Goal: Task Accomplishment & Management: Complete application form

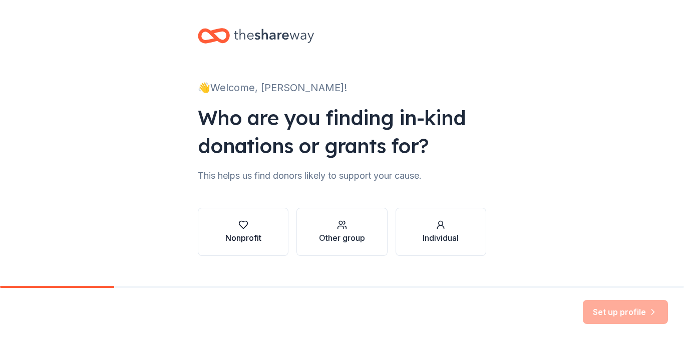
click at [239, 227] on icon "button" at bounding box center [243, 225] width 10 height 10
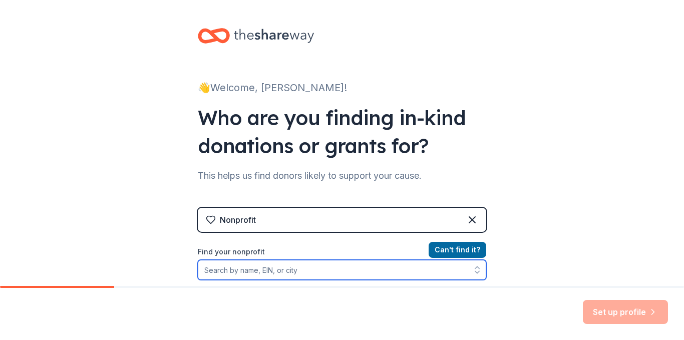
click at [259, 275] on input "Find your nonprofit" at bounding box center [342, 270] width 288 height 20
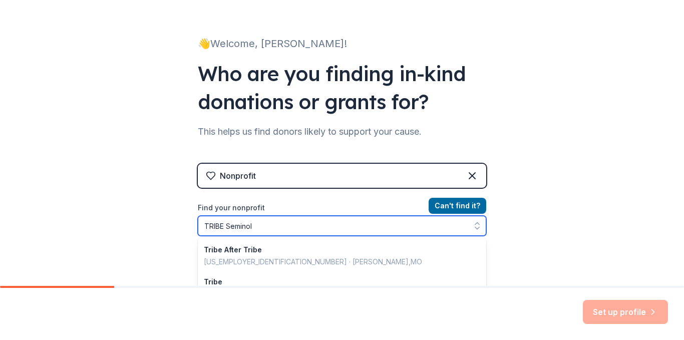
type input "TRIBE Seminole"
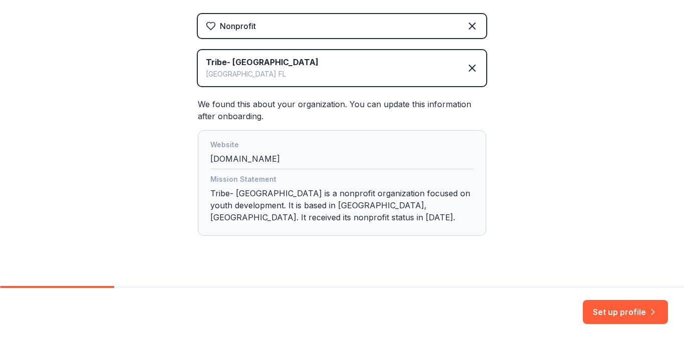
scroll to position [194, 0]
click at [274, 224] on div "Mission Statement Tribe- [GEOGRAPHIC_DATA] is a nonprofit organization focused …" at bounding box center [341, 200] width 263 height 54
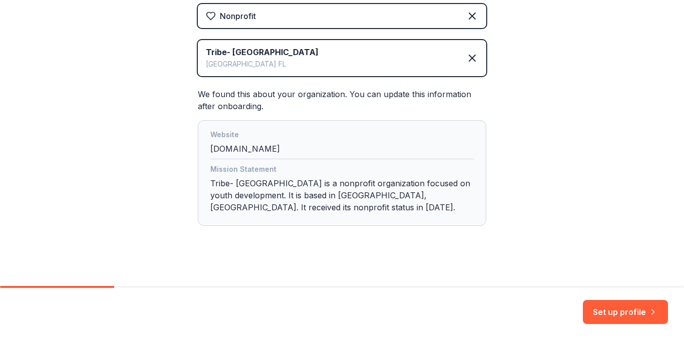
scroll to position [212, 0]
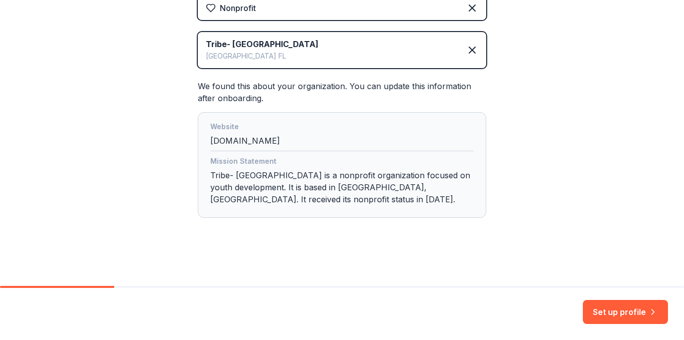
click at [240, 200] on div "Mission Statement Tribe- [GEOGRAPHIC_DATA] is a nonprofit organization focused …" at bounding box center [341, 182] width 263 height 54
drag, startPoint x: 224, startPoint y: 197, endPoint x: 467, endPoint y: 234, distance: 245.1
click at [225, 197] on div "Mission Statement Tribe- [GEOGRAPHIC_DATA] is a nonprofit organization focused …" at bounding box center [341, 182] width 263 height 54
click at [652, 304] on button "Set up profile" at bounding box center [625, 312] width 85 height 24
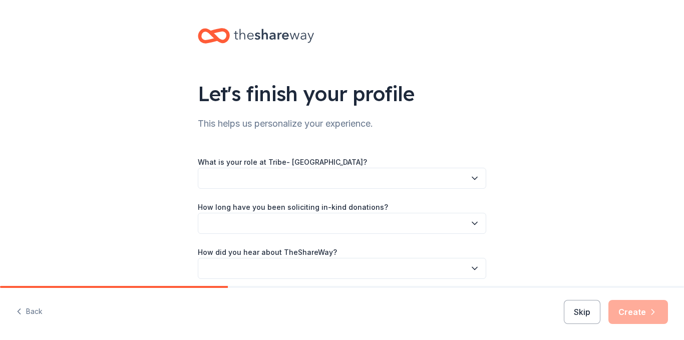
click at [301, 171] on button "button" at bounding box center [342, 178] width 288 height 21
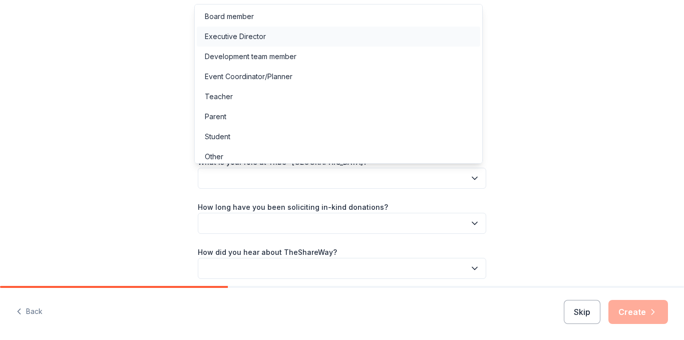
click at [280, 37] on div "Executive Director" at bounding box center [338, 37] width 283 height 20
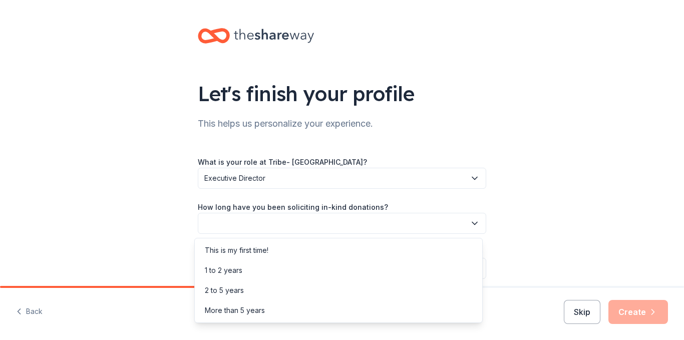
click at [320, 219] on button "button" at bounding box center [342, 223] width 288 height 21
click at [244, 300] on div "2 to 5 years" at bounding box center [338, 290] width 283 height 20
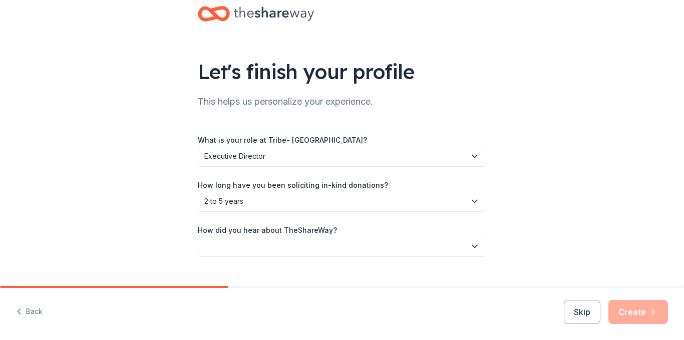
scroll to position [41, 0]
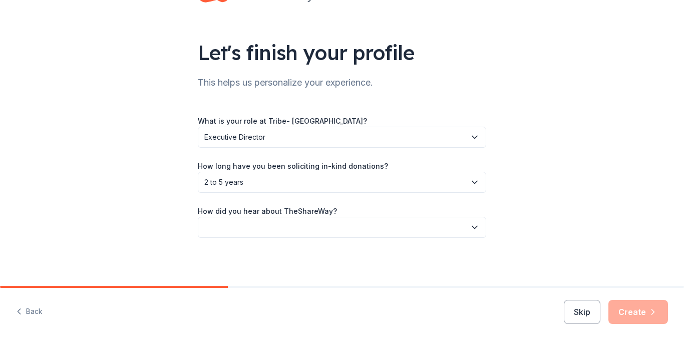
click at [334, 222] on button "button" at bounding box center [342, 227] width 288 height 21
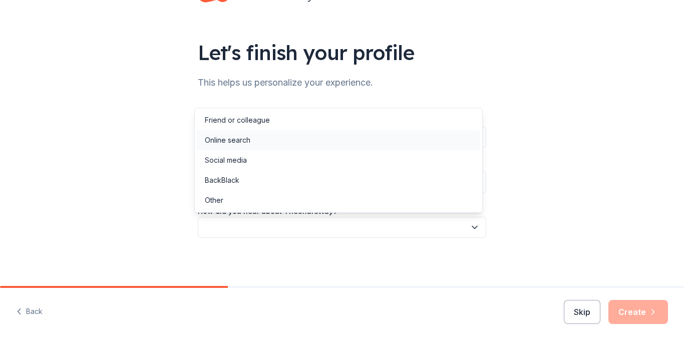
click at [236, 143] on div "Online search" at bounding box center [228, 140] width 46 height 12
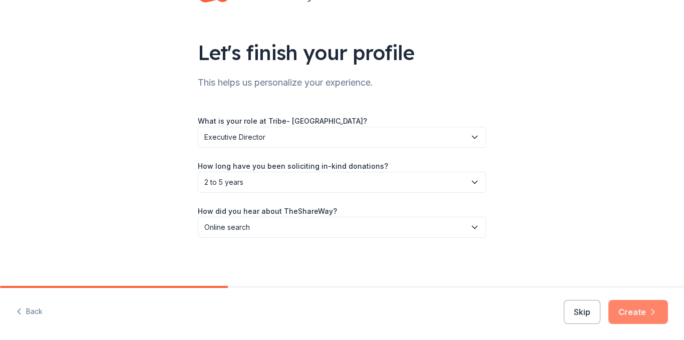
click at [652, 303] on button "Create" at bounding box center [638, 312] width 60 height 24
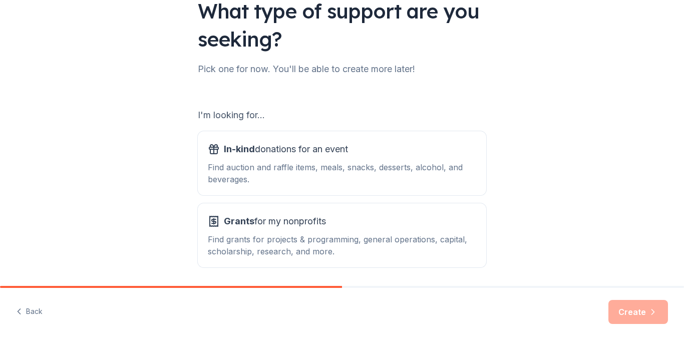
scroll to position [100, 0]
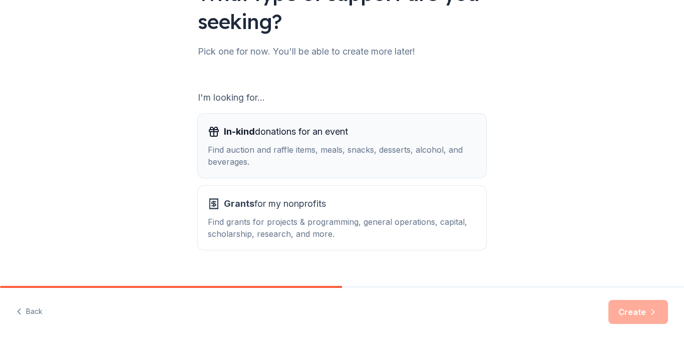
click at [414, 147] on div "Find auction and raffle items, meals, snacks, desserts, alcohol, and beverages." at bounding box center [342, 156] width 268 height 24
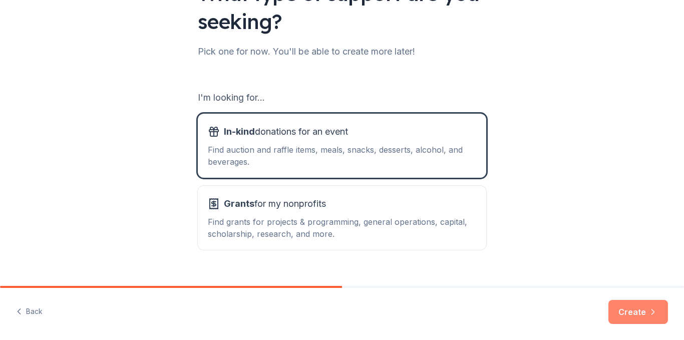
click at [635, 310] on button "Create" at bounding box center [638, 312] width 60 height 24
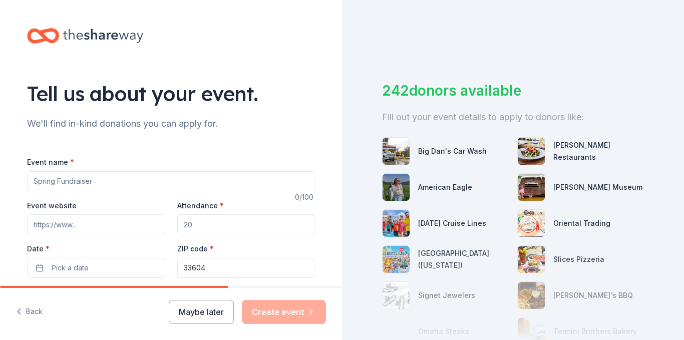
click at [75, 183] on input "Event name *" at bounding box center [171, 181] width 288 height 20
type input "Spooky Stroll 2023"
click at [111, 231] on input "Event website" at bounding box center [96, 224] width 138 height 20
paste input "TRIBE Seminole Heights is a 501(c)(3) nonprofit organization based in [GEOGRAPH…"
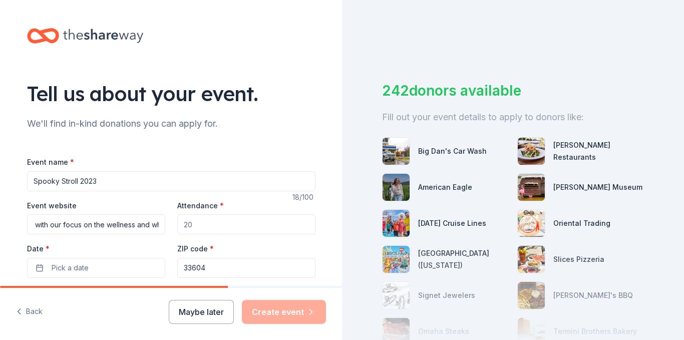
type input "TRIBE Seminole Heights is a 501(c)(3) nonprofit organization based in [GEOGRAPH…"
click at [192, 226] on input "Attendance *" at bounding box center [246, 224] width 138 height 20
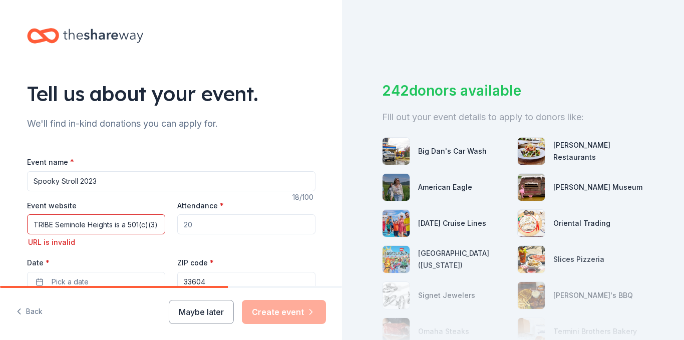
click at [192, 226] on input "Attendance *" at bounding box center [246, 224] width 138 height 20
type input "1500"
drag, startPoint x: 28, startPoint y: 224, endPoint x: 262, endPoint y: 230, distance: 234.4
click at [262, 230] on div "Event website TRIBE [GEOGRAPHIC_DATA] is a 501(c)(3) nonprofit organization bas…" at bounding box center [171, 245] width 288 height 93
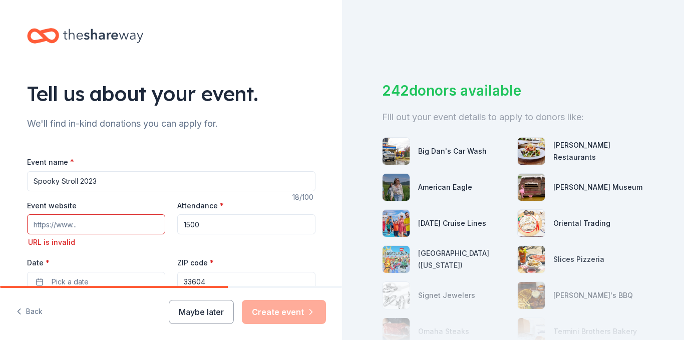
scroll to position [0, 0]
paste input "[URL][DOMAIN_NAME]"
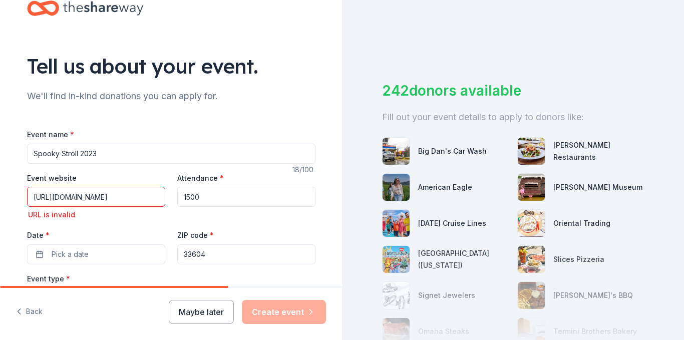
scroll to position [50, 0]
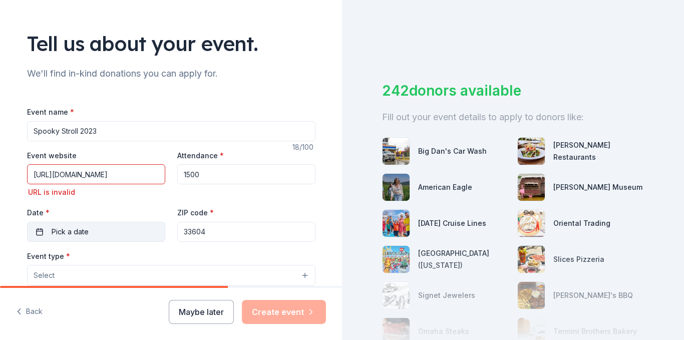
type input "[URL][DOMAIN_NAME]"
click at [79, 232] on div "Event name * Spooky Stroll 2023 18 /100 Event website [URL][DOMAIN_NAME] URL is…" at bounding box center [171, 344] width 288 height 477
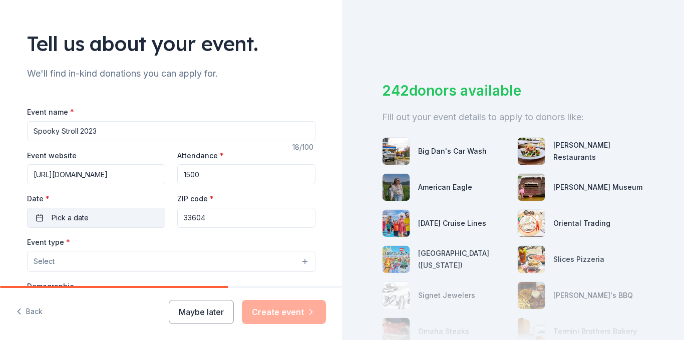
click at [92, 216] on button "Pick a date" at bounding box center [96, 218] width 138 height 20
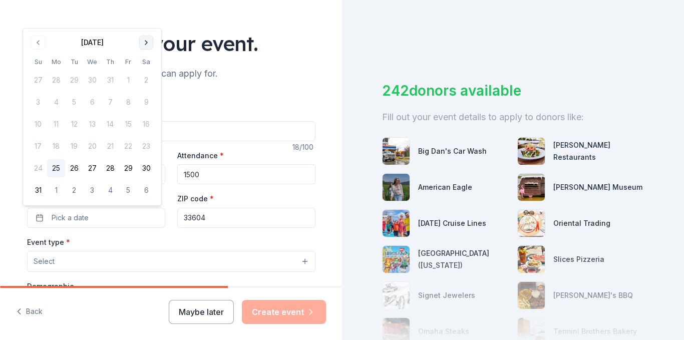
click at [148, 42] on button "Go to next month" at bounding box center [146, 43] width 14 height 14
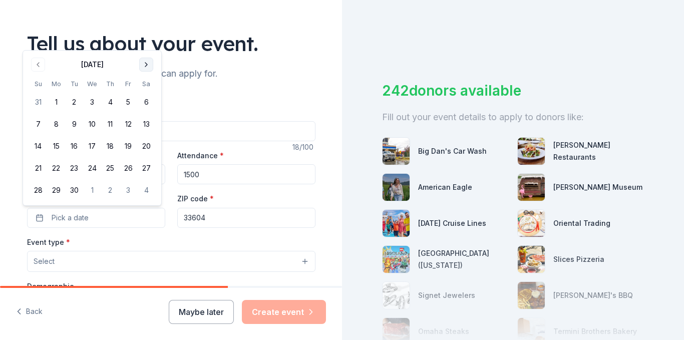
click at [146, 67] on button "Go to next month" at bounding box center [146, 65] width 14 height 14
click at [145, 170] on button "25" at bounding box center [146, 168] width 18 height 18
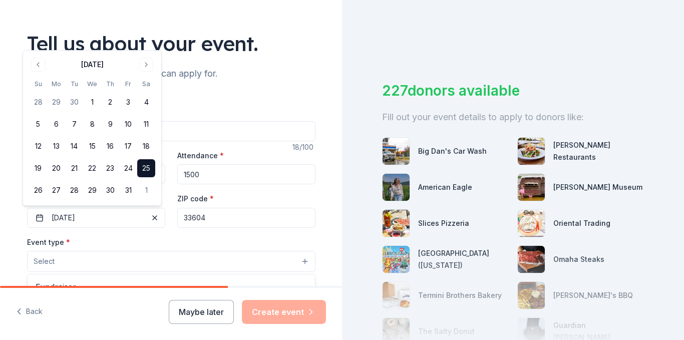
click at [123, 257] on button "Select" at bounding box center [171, 261] width 288 height 21
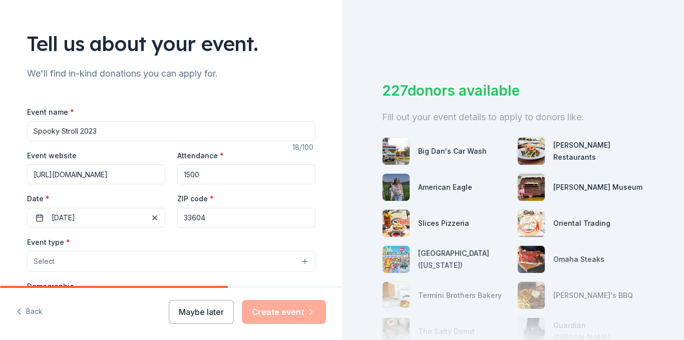
click at [121, 260] on button "Select" at bounding box center [171, 261] width 288 height 21
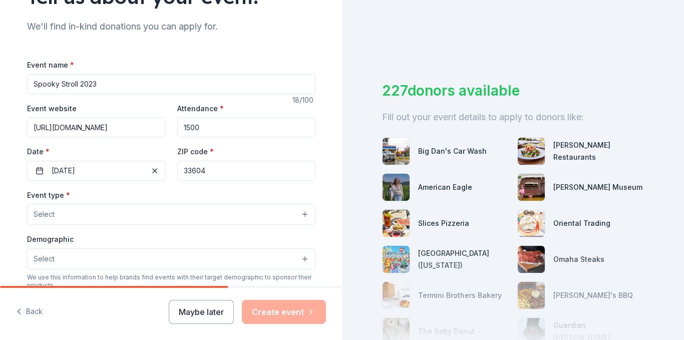
scroll to position [150, 0]
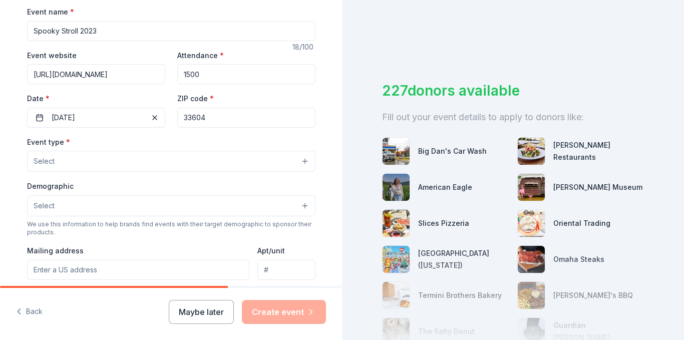
click at [198, 163] on button "Select" at bounding box center [171, 161] width 288 height 21
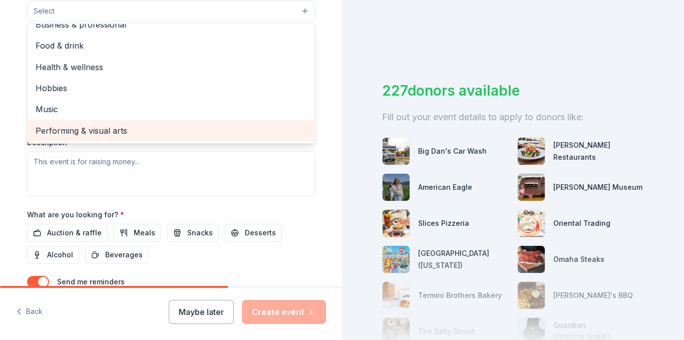
scroll to position [0, 0]
click at [108, 133] on span "Performing & visual arts" at bounding box center [171, 130] width 271 height 13
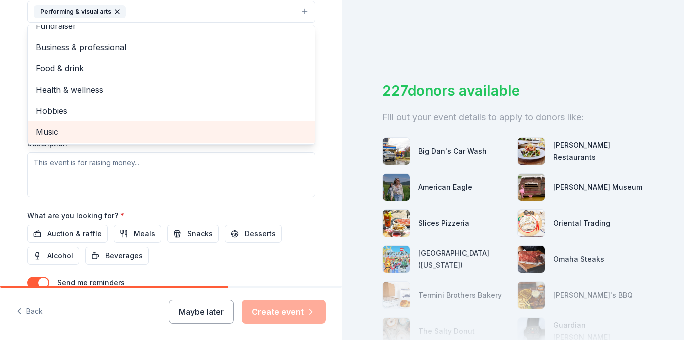
scroll to position [12, 0]
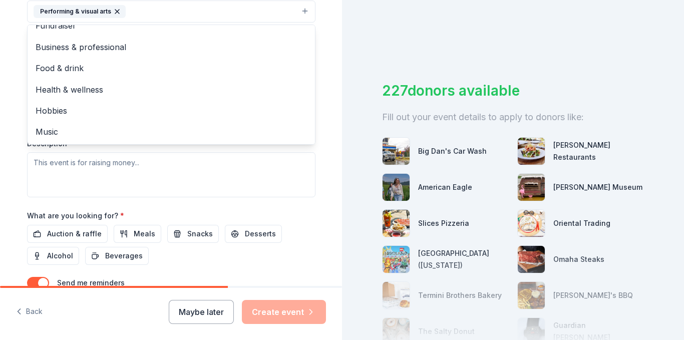
click at [389, 40] on div "Tell us about your event. We'll find in-kind donations you can apply for. Event…" at bounding box center [342, 170] width 684 height 340
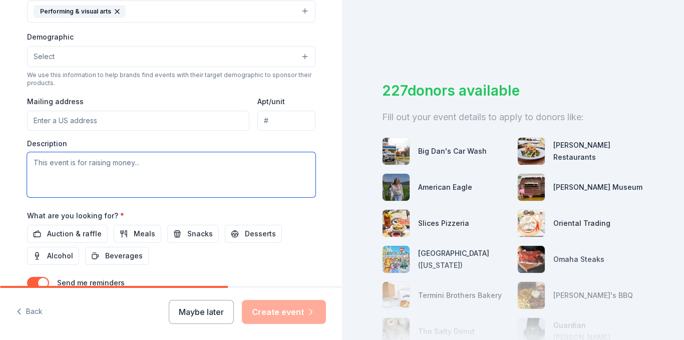
click at [82, 162] on textarea at bounding box center [171, 174] width 288 height 45
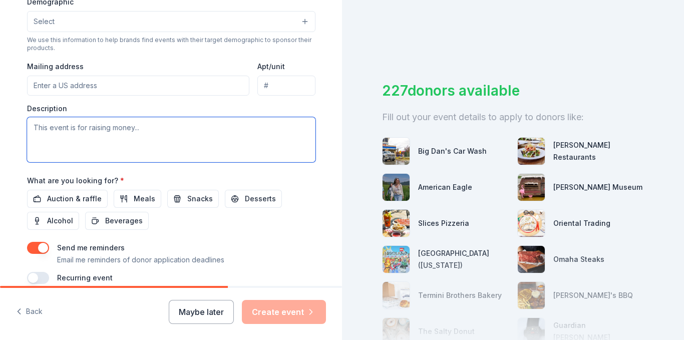
scroll to position [351, 0]
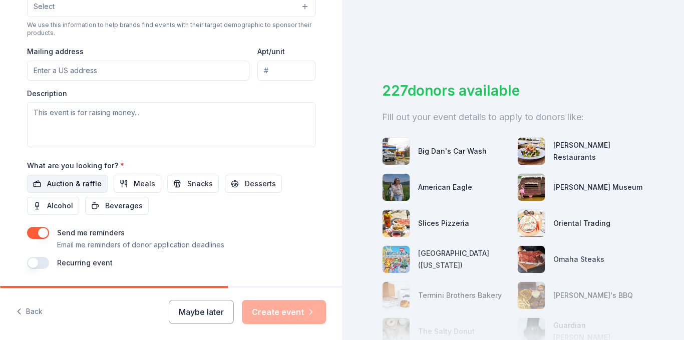
click at [80, 183] on span "Auction & raffle" at bounding box center [74, 184] width 55 height 12
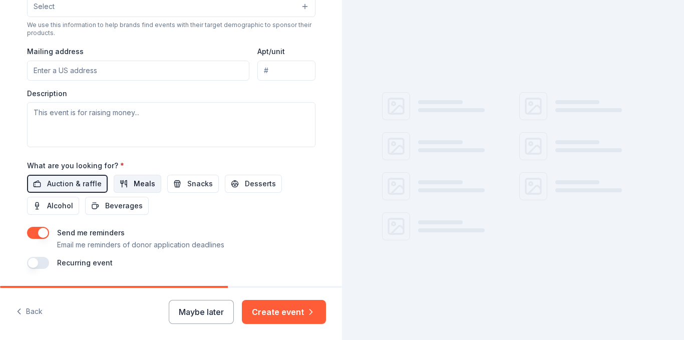
click at [145, 183] on span "Meals" at bounding box center [145, 184] width 22 height 12
click at [187, 184] on span "Snacks" at bounding box center [200, 184] width 26 height 12
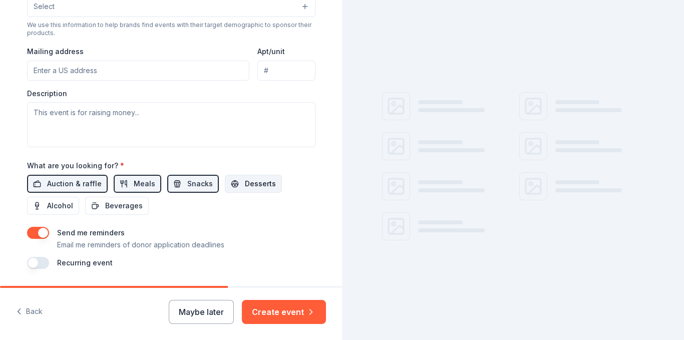
click at [250, 185] on span "Desserts" at bounding box center [260, 184] width 31 height 12
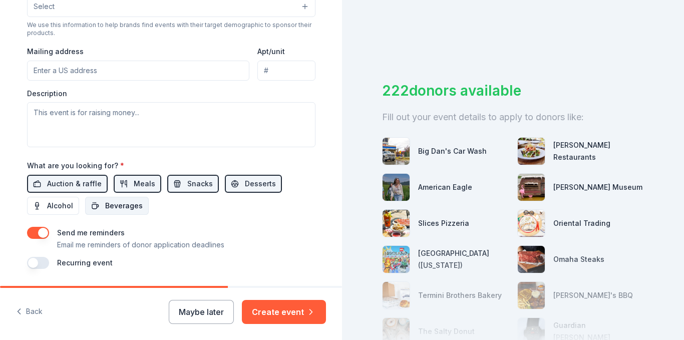
click at [133, 202] on span "Beverages" at bounding box center [124, 206] width 38 height 12
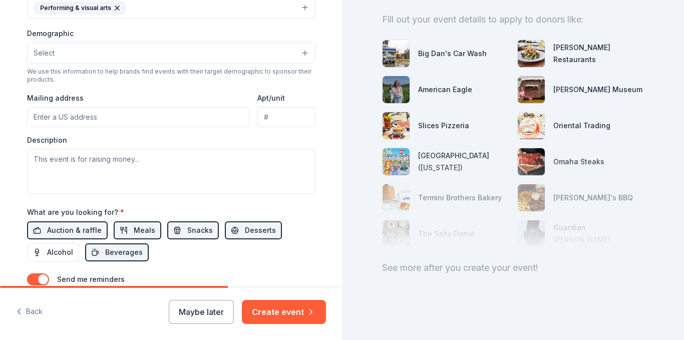
scroll to position [231, 0]
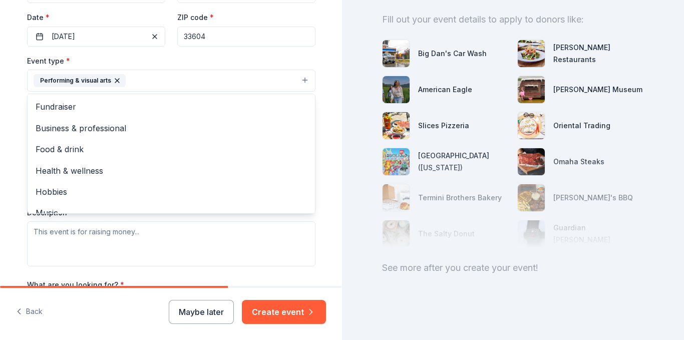
click at [173, 79] on button "Performing & visual arts" at bounding box center [171, 81] width 288 height 22
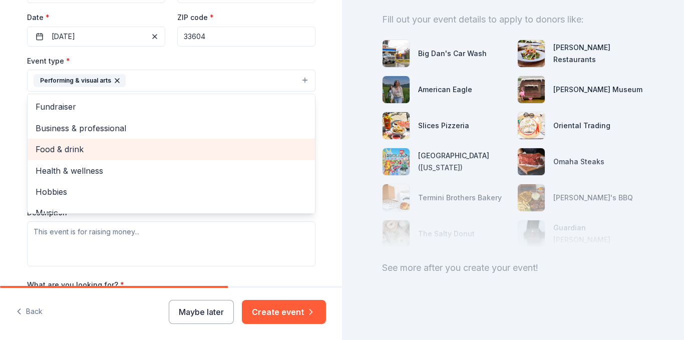
click at [110, 147] on span "Food & drink" at bounding box center [171, 149] width 271 height 13
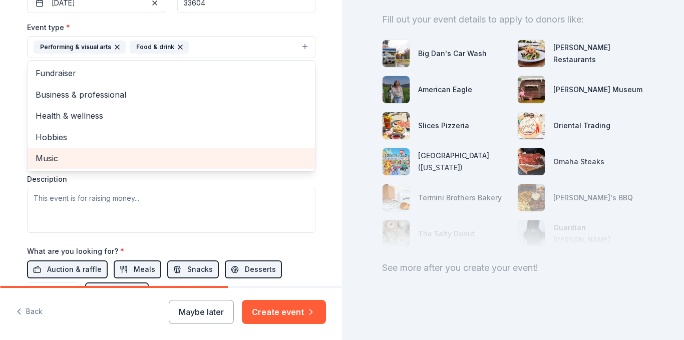
scroll to position [281, 0]
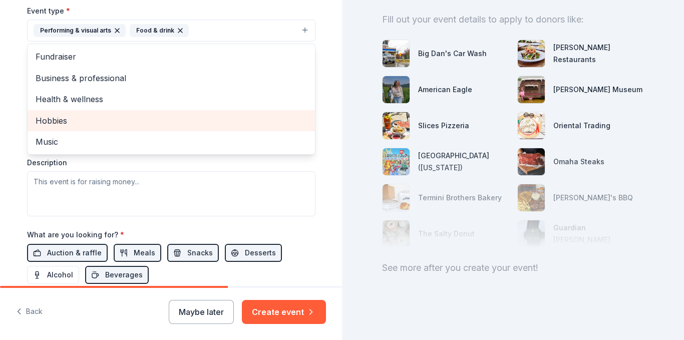
click at [113, 125] on span "Hobbies" at bounding box center [171, 120] width 271 height 13
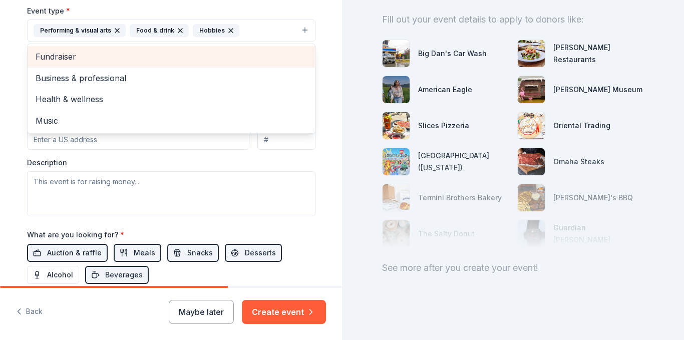
click at [116, 61] on span "Fundraiser" at bounding box center [171, 56] width 271 height 13
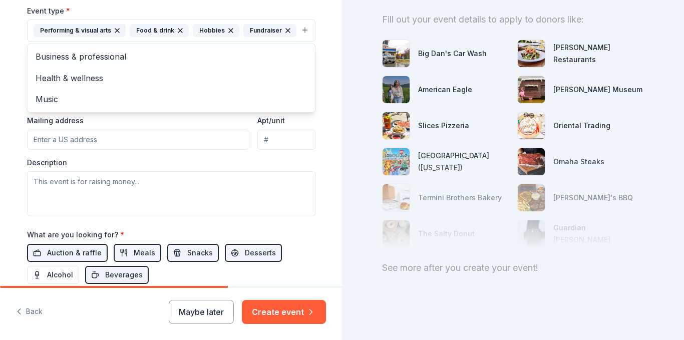
click at [104, 140] on div "Event type * Performing & visual arts Food & drink Hobbies Fundraiser Business …" at bounding box center [171, 111] width 288 height 212
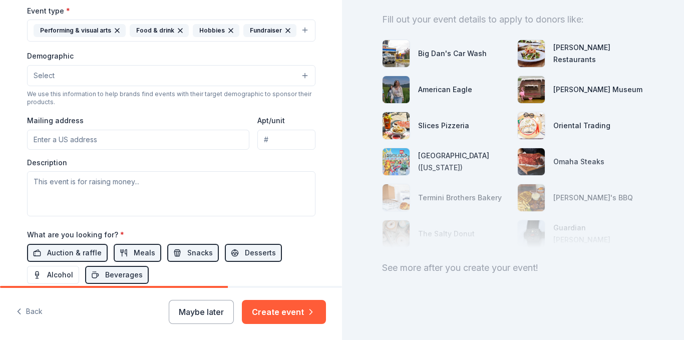
click at [87, 72] on button "Select" at bounding box center [171, 75] width 288 height 21
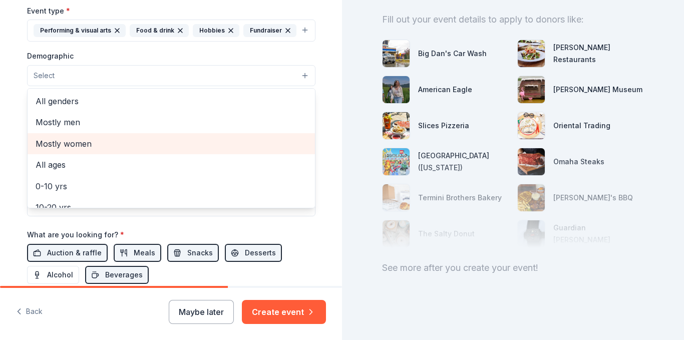
scroll to position [50, 0]
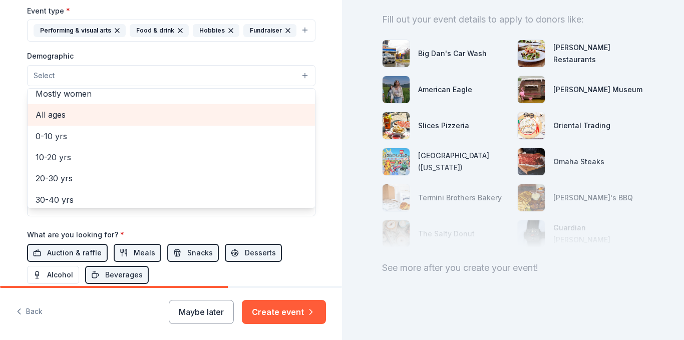
click at [90, 107] on div "All ages" at bounding box center [171, 114] width 287 height 21
click at [91, 110] on span "0-10 yrs" at bounding box center [171, 115] width 271 height 13
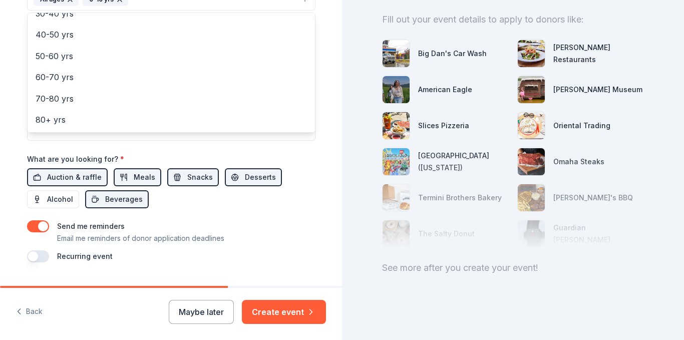
scroll to position [383, 0]
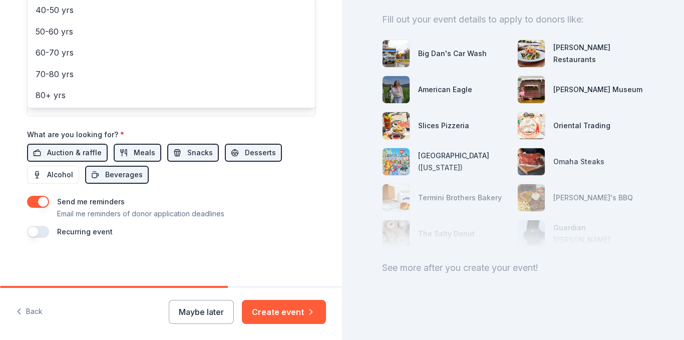
click at [41, 233] on div "Event name * Spooky Stroll 2023 18 /100 Event website [URL][DOMAIN_NAME] Attend…" at bounding box center [171, 5] width 288 height 465
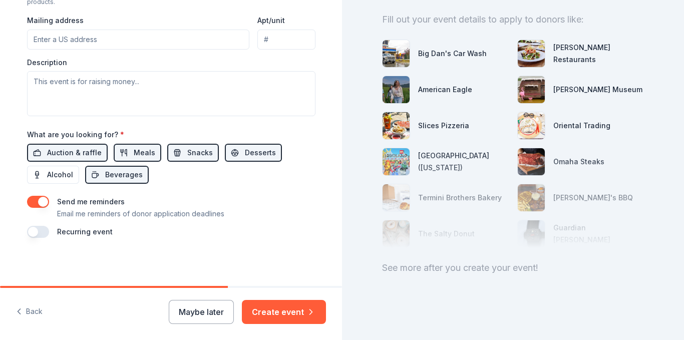
click at [42, 233] on button "button" at bounding box center [38, 232] width 22 height 12
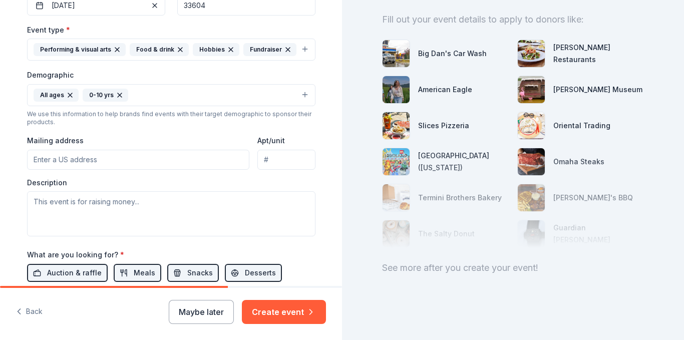
scroll to position [369, 0]
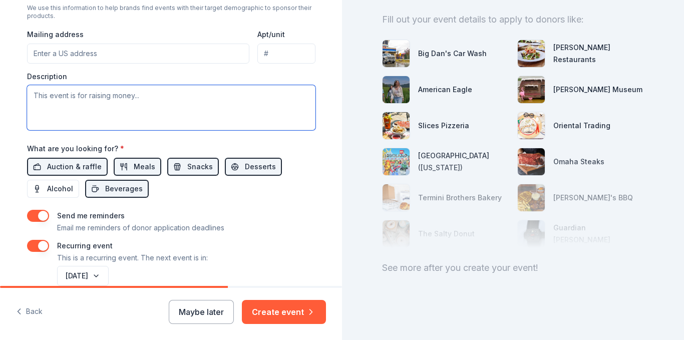
click at [114, 89] on textarea at bounding box center [171, 107] width 288 height 45
paste textarea "Spooky Stroll is a beloved [DATE] celebration hosted by TRIBE [GEOGRAPHIC_DATA]…"
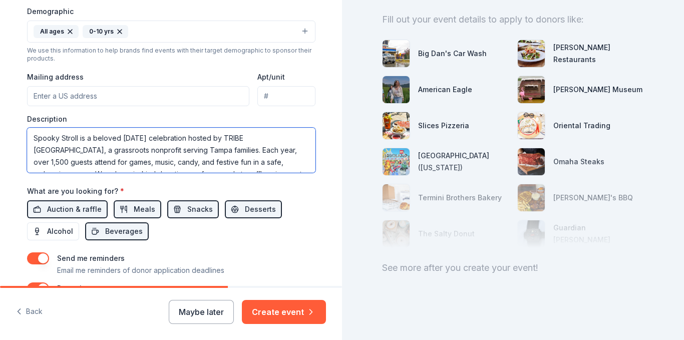
scroll to position [268, 0]
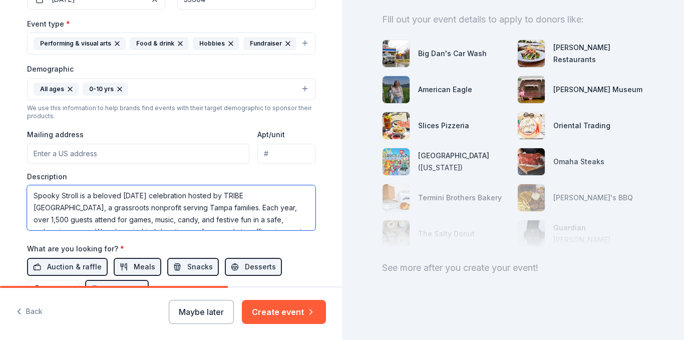
type textarea "Spooky Stroll is a beloved [DATE] celebration hosted by TRIBE [GEOGRAPHIC_DATA]…"
click at [129, 154] on input "Mailing address" at bounding box center [138, 154] width 223 height 20
type input "[STREET_ADDRESS]"
type input "3rd floor"
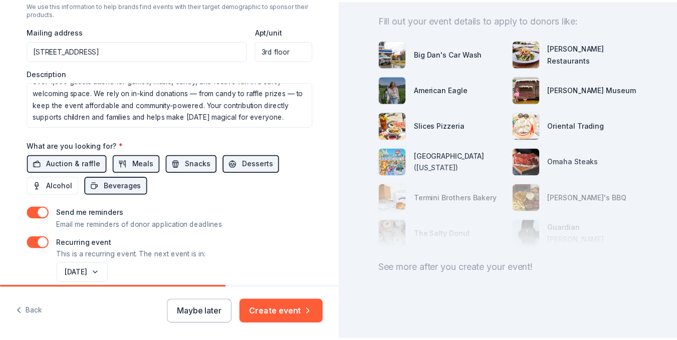
scroll to position [419, 0]
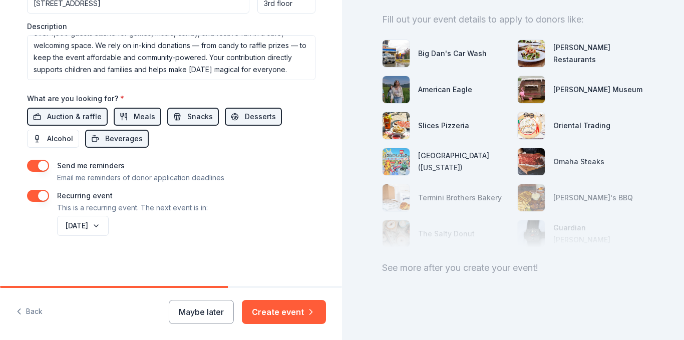
click at [298, 307] on button "Create event" at bounding box center [284, 312] width 84 height 24
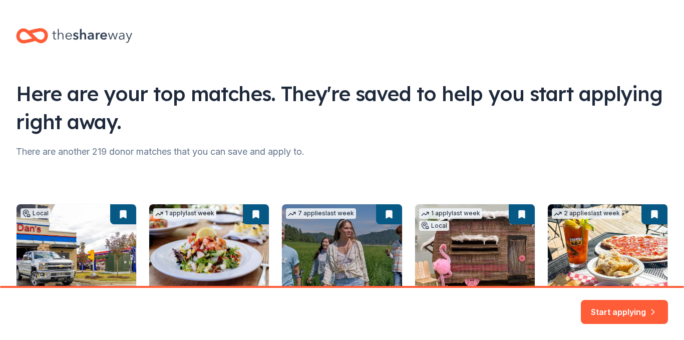
click at [283, 155] on div "Here are your top matches. They're saved to help you start applying right away.…" at bounding box center [342, 210] width 684 height 421
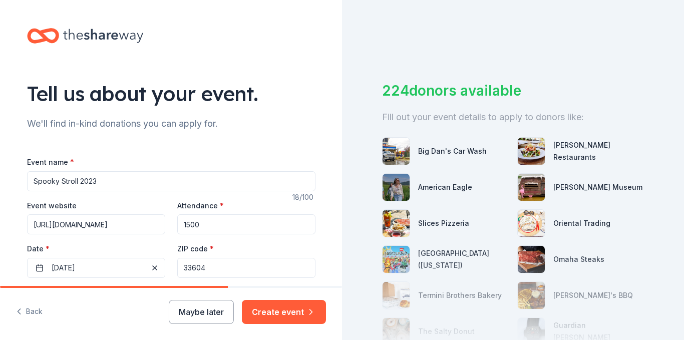
click at [107, 184] on input "Spooky Stroll 2023" at bounding box center [171, 181] width 288 height 20
type input "Spooky Stroll 2025"
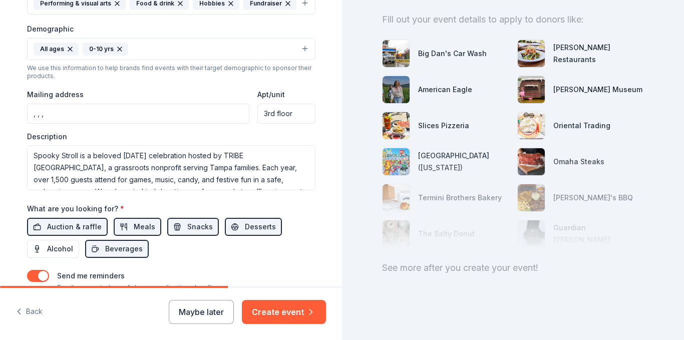
scroll to position [419, 0]
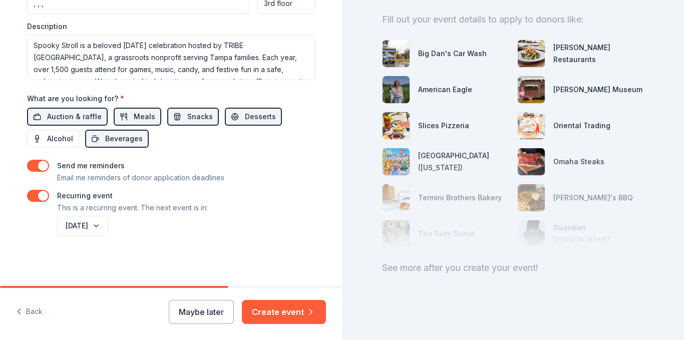
drag, startPoint x: 304, startPoint y: 139, endPoint x: 312, endPoint y: 178, distance: 39.4
click at [304, 139] on div "Auction & raffle Meals Snacks Desserts Alcohol Beverages" at bounding box center [171, 128] width 288 height 40
click at [302, 310] on button "Create event" at bounding box center [284, 312] width 84 height 24
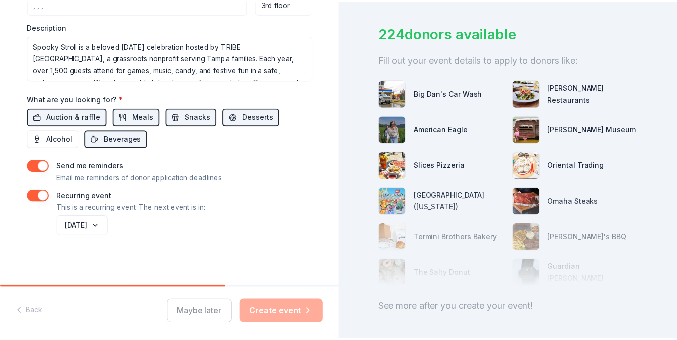
scroll to position [0, 0]
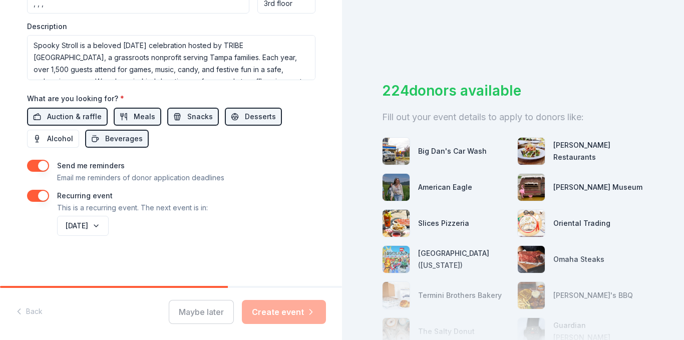
click at [441, 158] on div "Big Dan's Car Wash" at bounding box center [445, 151] width 127 height 28
click at [441, 148] on div "Big Dan's Car Wash" at bounding box center [452, 151] width 69 height 12
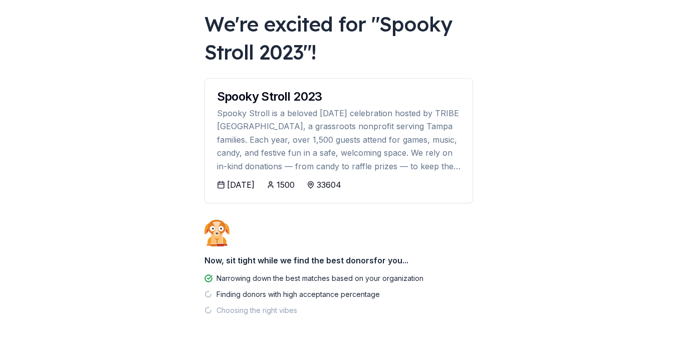
scroll to position [96, 0]
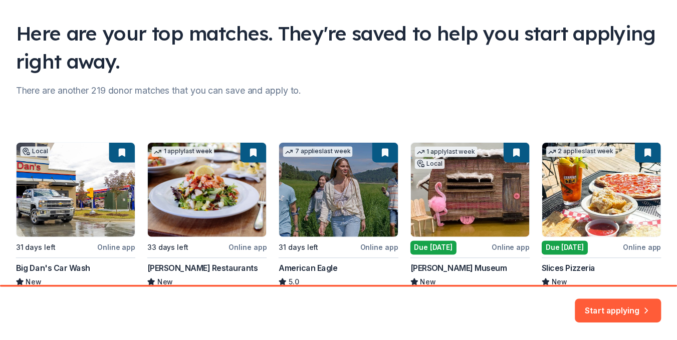
scroll to position [135, 0]
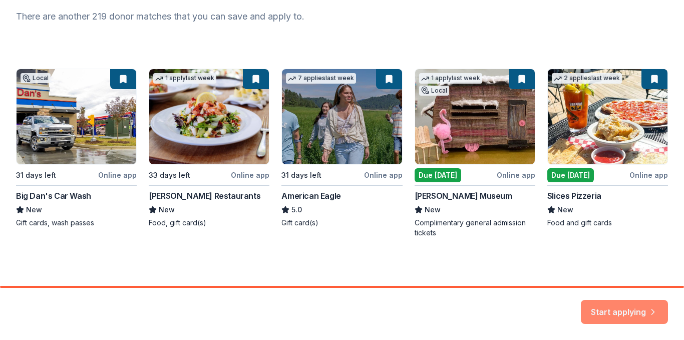
click at [635, 305] on button "Start applying" at bounding box center [624, 306] width 87 height 24
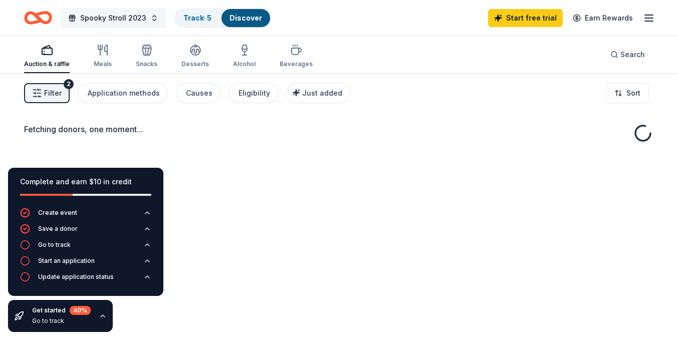
click at [132, 19] on span "Spooky Stroll 2023" at bounding box center [113, 18] width 66 height 12
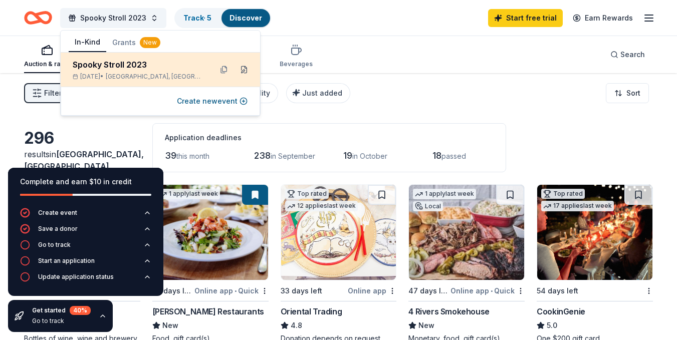
click at [242, 68] on button at bounding box center [244, 70] width 16 height 16
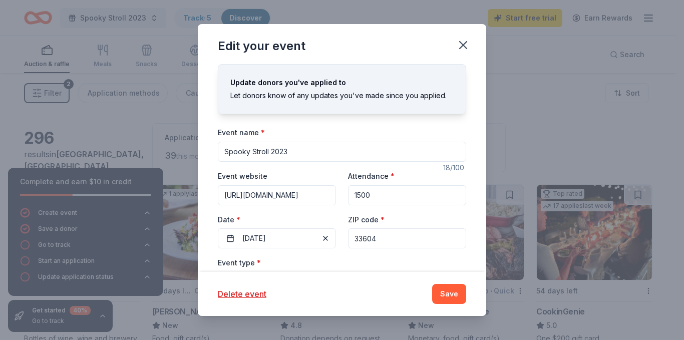
click at [307, 150] on input "Spooky Stroll 2023" at bounding box center [342, 152] width 248 height 20
type input "Spooky Stroll 2025"
click at [461, 294] on button "Save" at bounding box center [449, 294] width 34 height 20
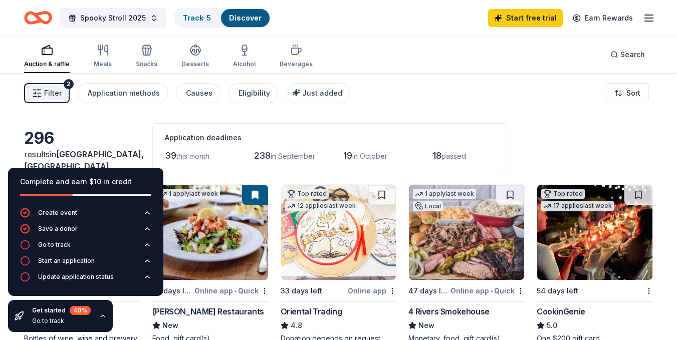
click at [647, 18] on line "button" at bounding box center [648, 18] width 8 height 0
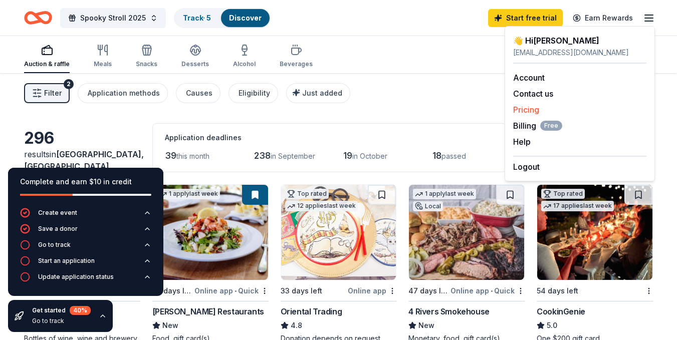
click at [531, 111] on link "Pricing" at bounding box center [526, 110] width 26 height 10
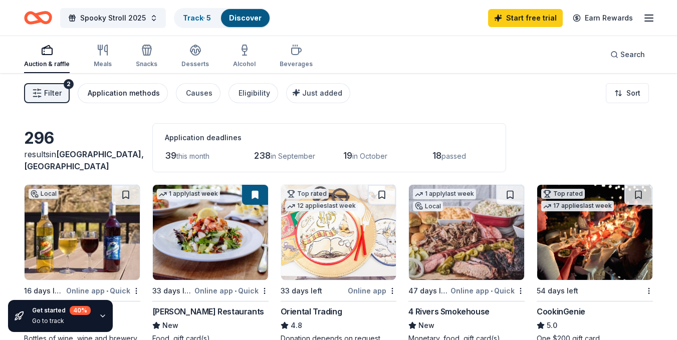
click at [141, 95] on div "Application methods" at bounding box center [124, 93] width 72 height 12
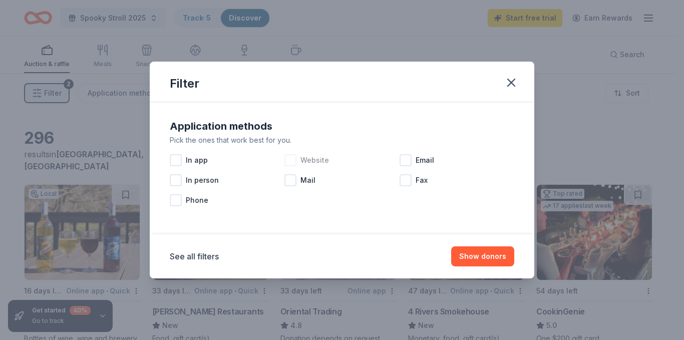
click at [292, 160] on div at bounding box center [290, 160] width 12 height 12
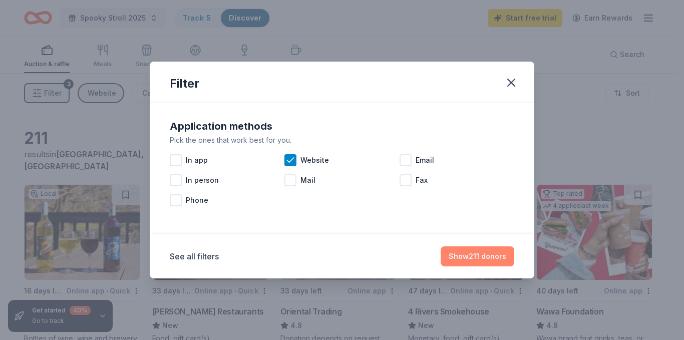
click at [504, 260] on button "Show 211 donors" at bounding box center [478, 256] width 74 height 20
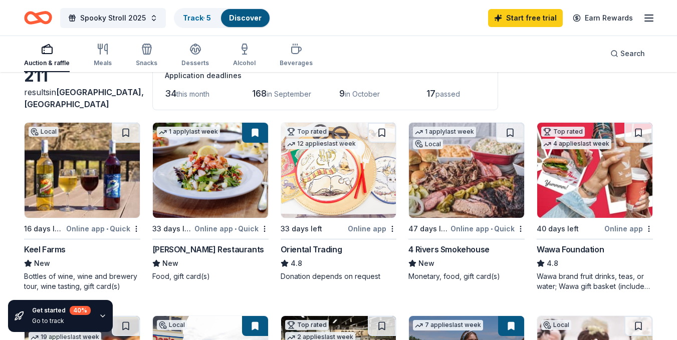
scroll to position [50, 0]
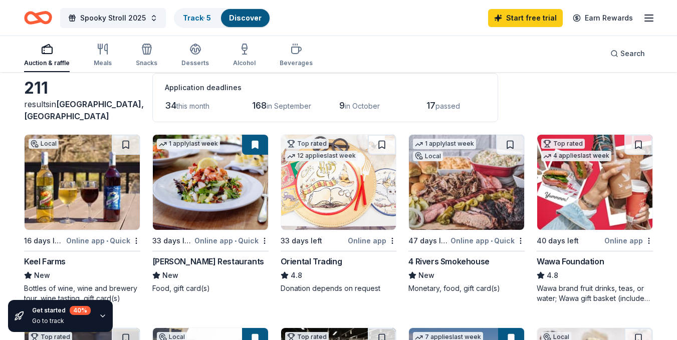
click at [452, 107] on span "passed" at bounding box center [447, 106] width 25 height 9
click at [103, 52] on icon "button" at bounding box center [103, 49] width 12 height 12
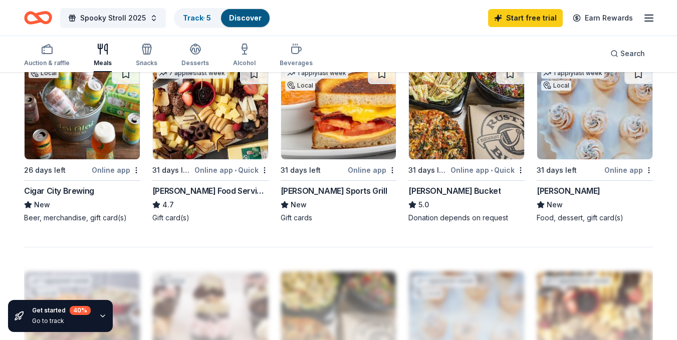
scroll to position [701, 0]
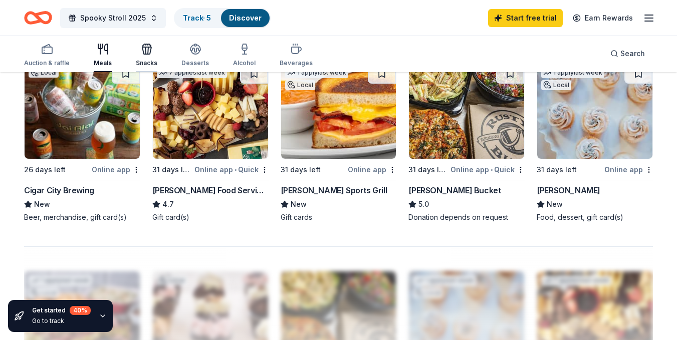
click at [152, 52] on div "button" at bounding box center [147, 49] width 22 height 12
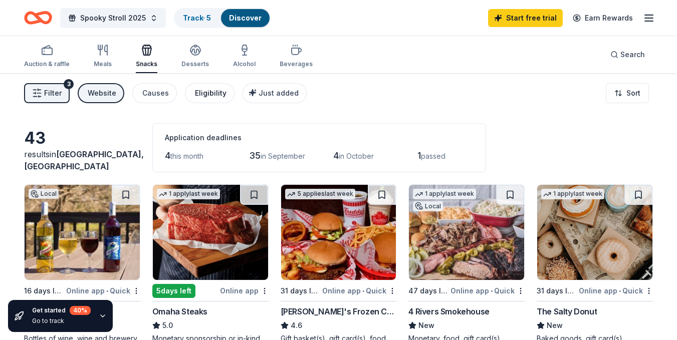
click at [210, 92] on div "Eligibility" at bounding box center [211, 93] width 32 height 12
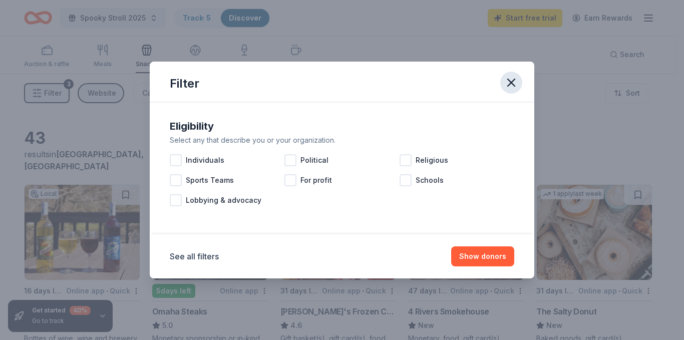
click at [508, 85] on icon "button" at bounding box center [511, 83] width 14 height 14
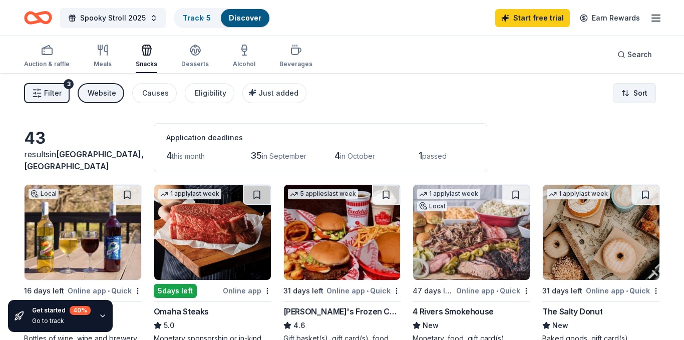
click at [617, 91] on html "Spooky Stroll 2025 Track · 5 Discover Start free trial Earn Rewards Auction & r…" at bounding box center [342, 170] width 684 height 340
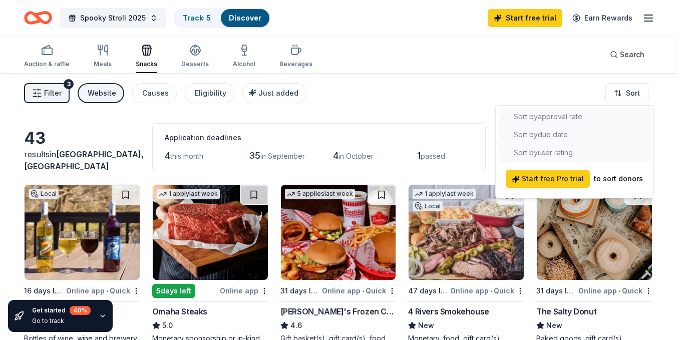
click at [579, 116] on div at bounding box center [574, 135] width 153 height 54
click at [546, 116] on div at bounding box center [574, 135] width 153 height 54
click at [410, 110] on html "Spooky Stroll 2025 Track · 5 Discover Start free trial Earn Rewards Auction & r…" at bounding box center [342, 170] width 684 height 340
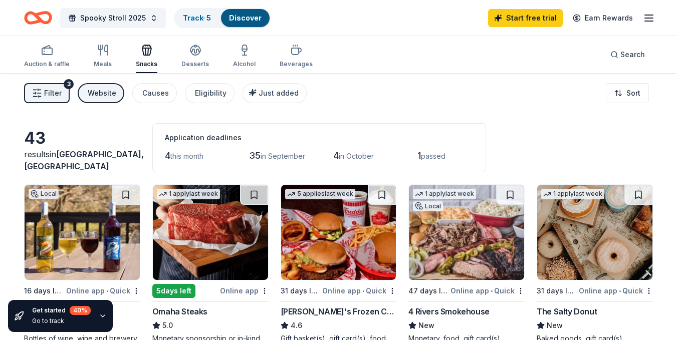
click at [53, 91] on span "Filter" at bounding box center [53, 93] width 18 height 12
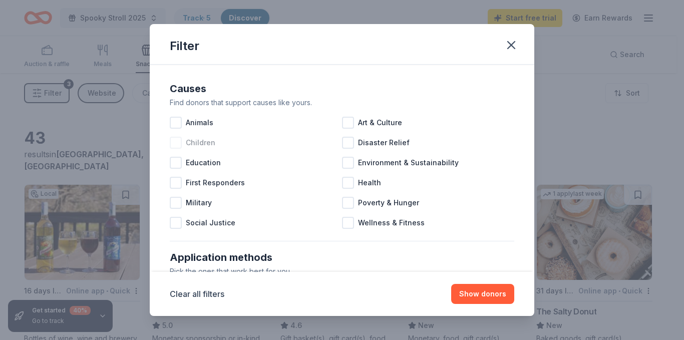
click at [179, 141] on div at bounding box center [176, 143] width 12 height 12
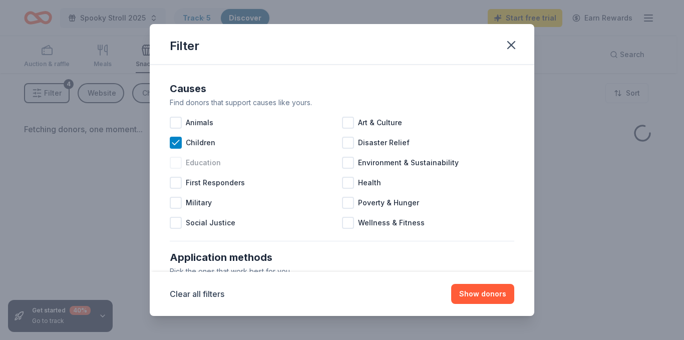
click at [179, 163] on div at bounding box center [176, 163] width 12 height 12
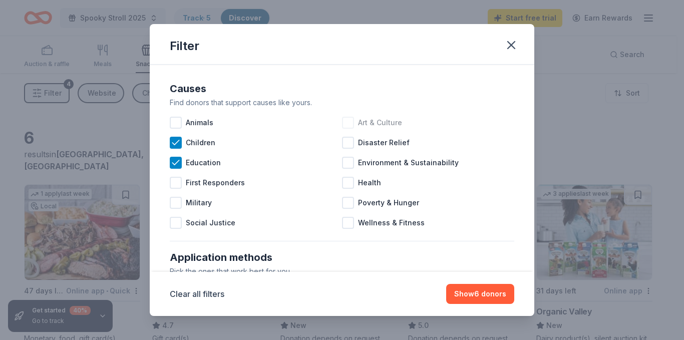
click at [353, 123] on div "Art & Culture" at bounding box center [428, 123] width 172 height 20
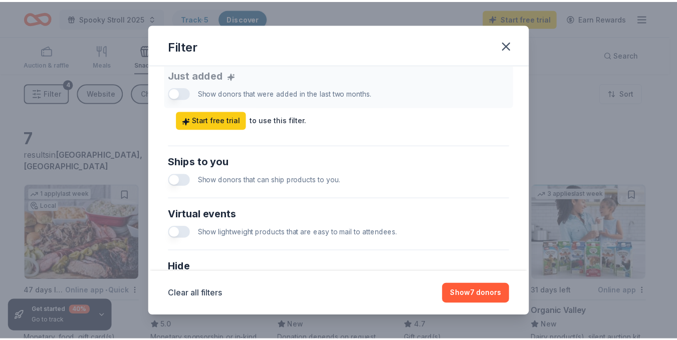
scroll to position [401, 0]
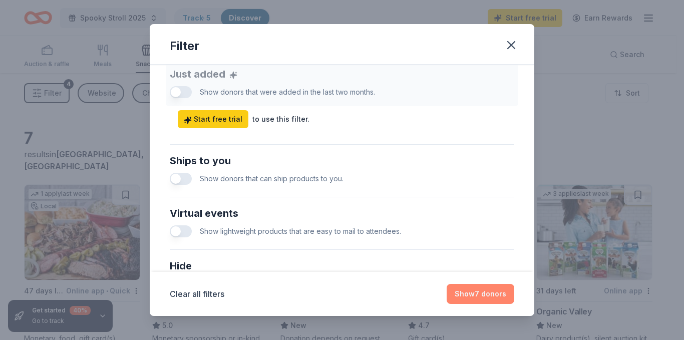
click at [473, 294] on button "Show 7 donors" at bounding box center [481, 294] width 68 height 20
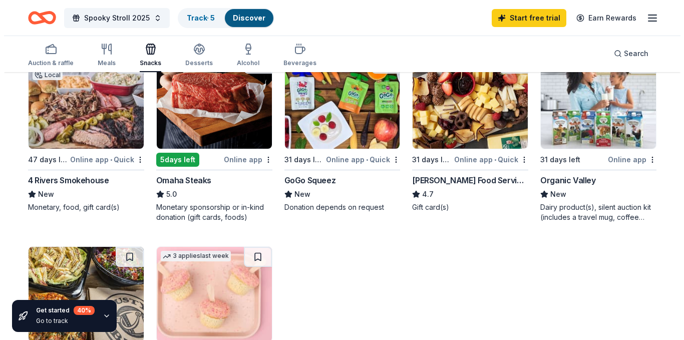
scroll to position [0, 0]
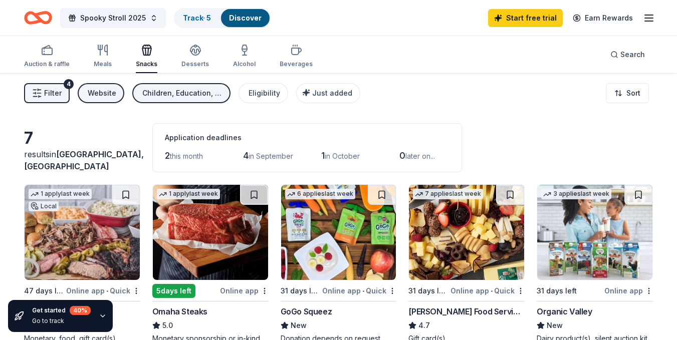
click at [211, 94] on div "Children, Education, Art & Culture" at bounding box center [182, 93] width 80 height 12
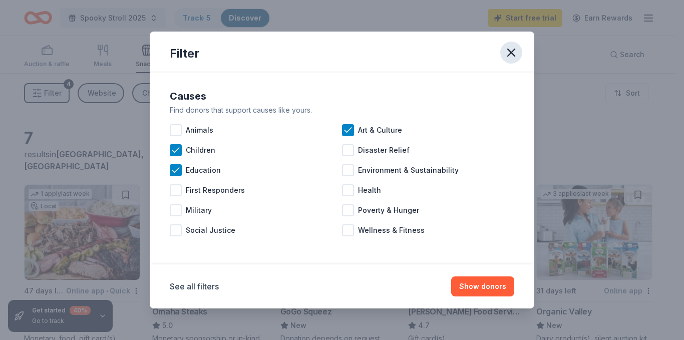
click at [508, 49] on icon "button" at bounding box center [511, 53] width 14 height 14
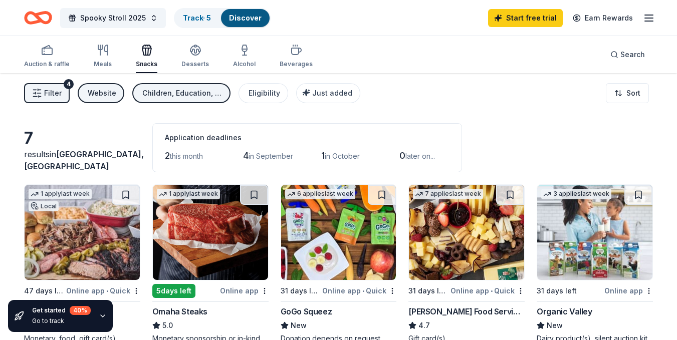
click at [103, 95] on div "Website" at bounding box center [102, 93] width 29 height 12
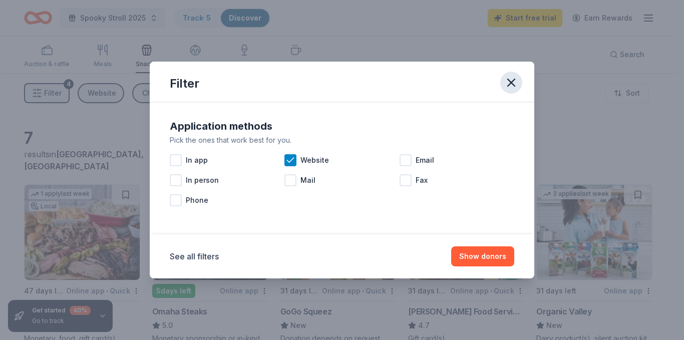
click at [508, 84] on icon "button" at bounding box center [511, 83] width 14 height 14
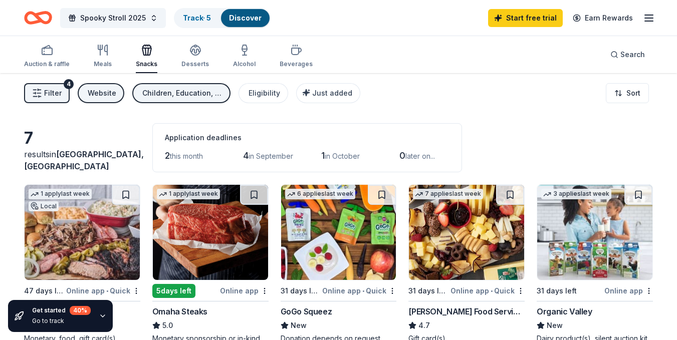
click at [41, 95] on icon "button" at bounding box center [37, 93] width 10 height 10
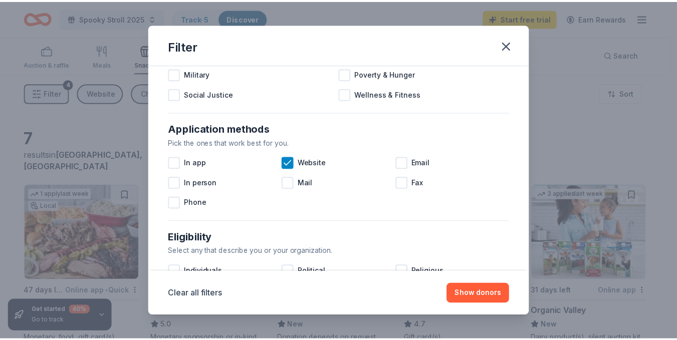
scroll to position [250, 0]
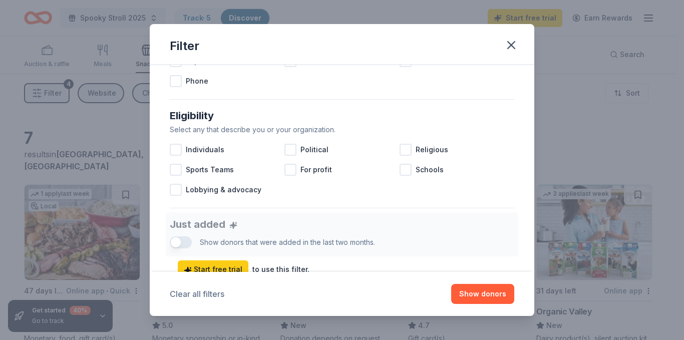
click at [201, 294] on button "Clear all filters" at bounding box center [197, 294] width 55 height 12
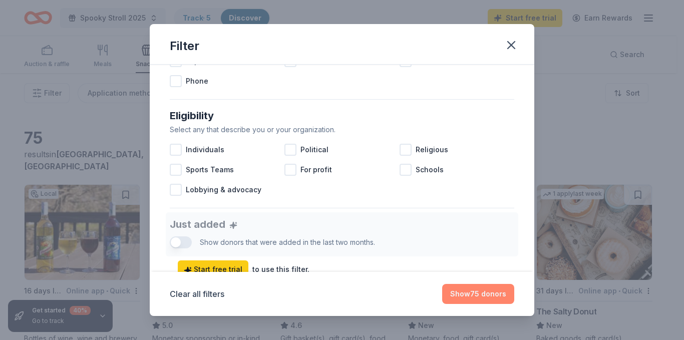
click at [488, 294] on button "Show 75 donors" at bounding box center [478, 294] width 72 height 20
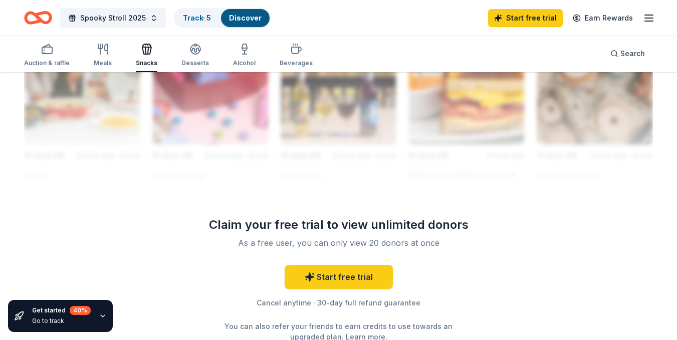
scroll to position [999, 0]
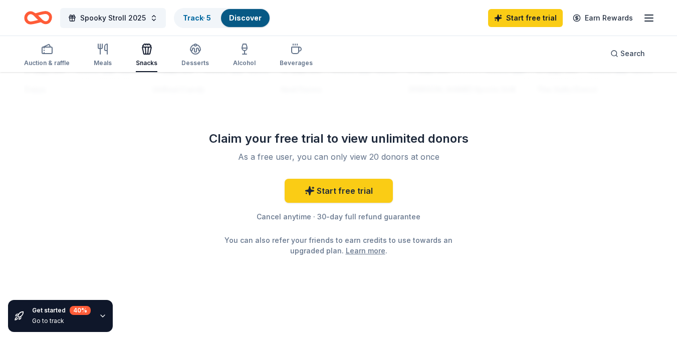
click at [646, 21] on line "button" at bounding box center [648, 21] width 8 height 0
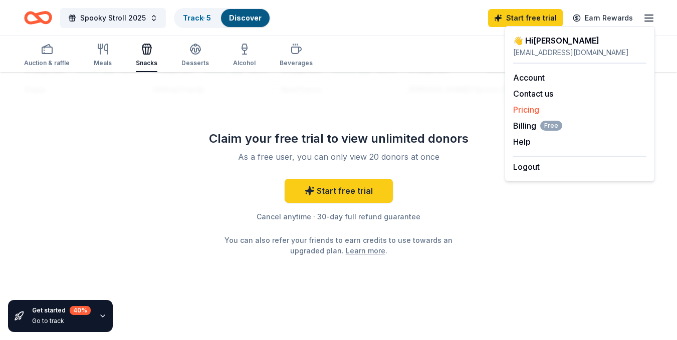
click at [532, 112] on link "Pricing" at bounding box center [526, 110] width 26 height 10
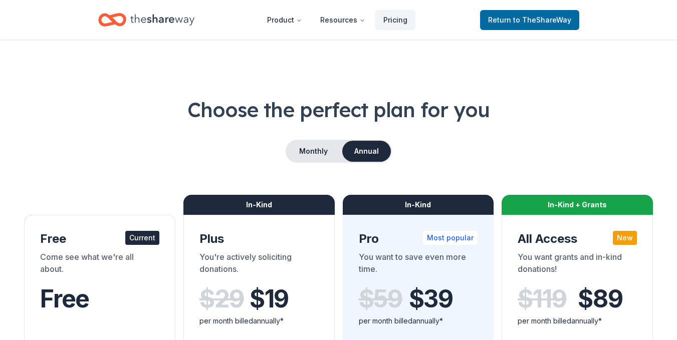
scroll to position [999, 0]
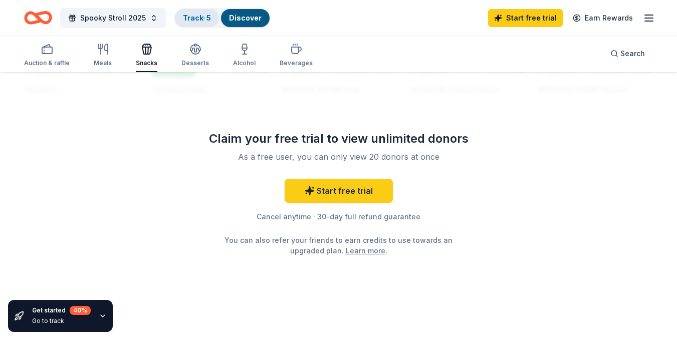
click at [196, 18] on link "Track · 5" at bounding box center [197, 18] width 28 height 9
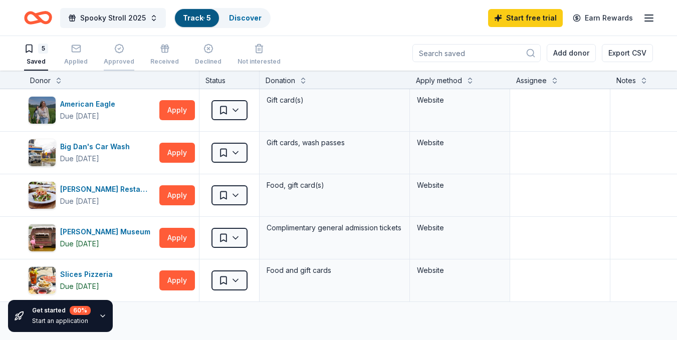
click at [114, 43] on button "Approved" at bounding box center [119, 55] width 31 height 31
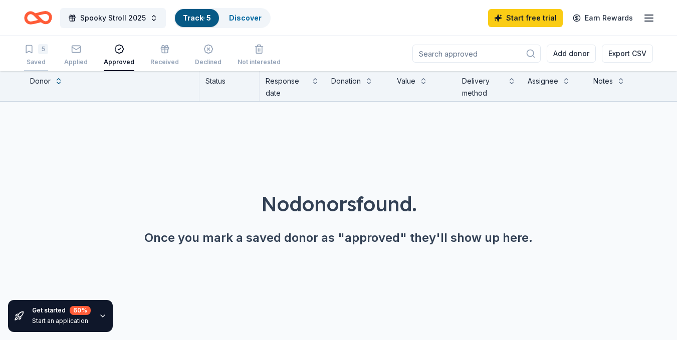
click at [30, 57] on div "5 Saved" at bounding box center [36, 55] width 24 height 22
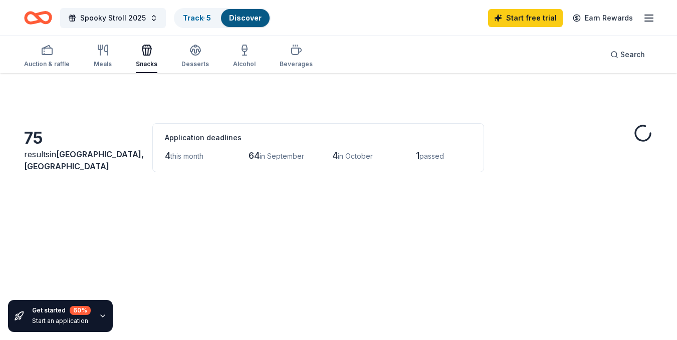
scroll to position [999, 0]
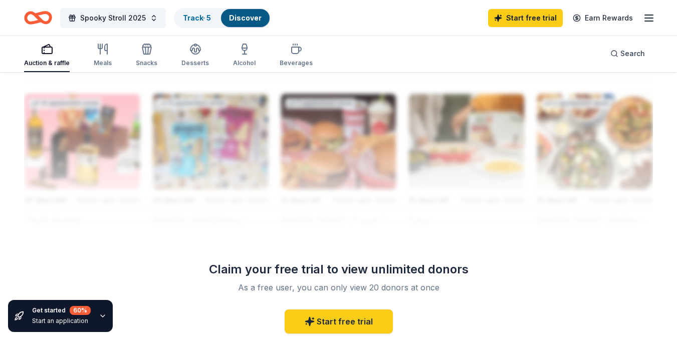
scroll to position [951, 0]
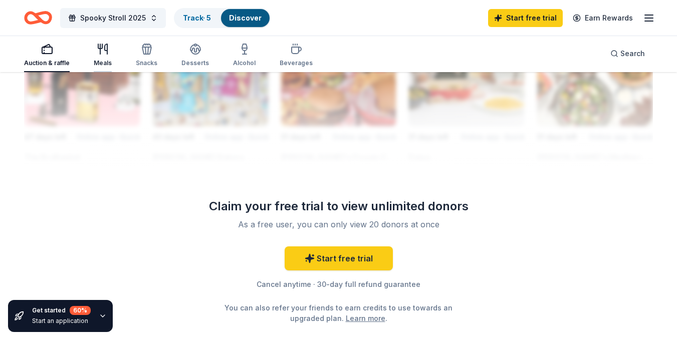
click at [97, 56] on div "Meals" at bounding box center [103, 55] width 18 height 24
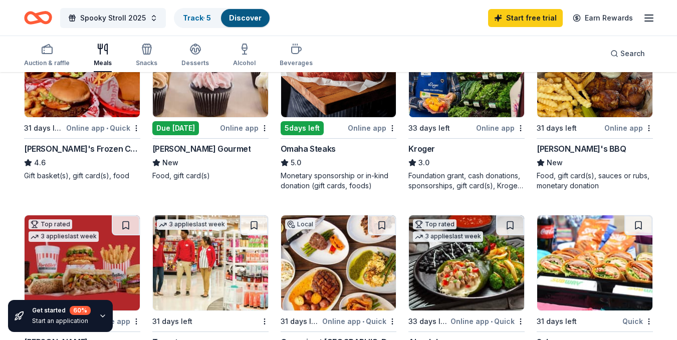
scroll to position [401, 0]
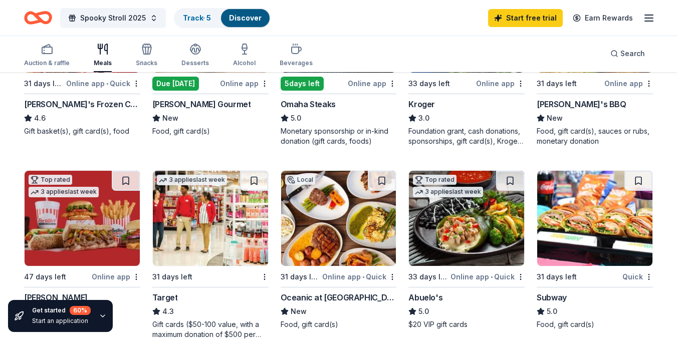
click at [101, 315] on icon "button" at bounding box center [103, 316] width 4 height 2
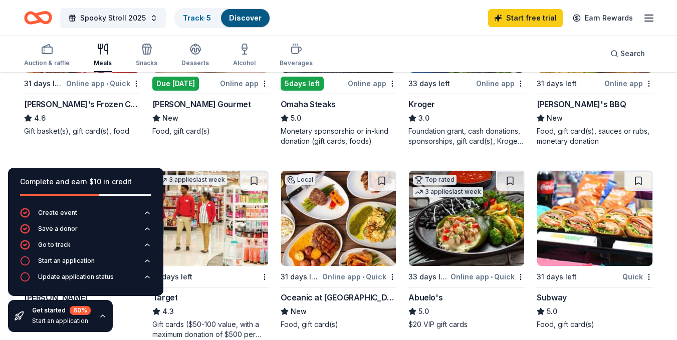
click at [46, 138] on div "5 applies last week 31 days left Online app • Quick [PERSON_NAME]'s Frozen Cust…" at bounding box center [82, 61] width 116 height 169
click at [52, 150] on div "Local 16 days left Online app • Quick Keel Farms New Bottles of wine, wine and …" at bounding box center [338, 153] width 628 height 739
click at [147, 177] on div "Complete and earn $10 in credit" at bounding box center [85, 182] width 131 height 12
click at [102, 316] on icon "button" at bounding box center [103, 316] width 4 height 2
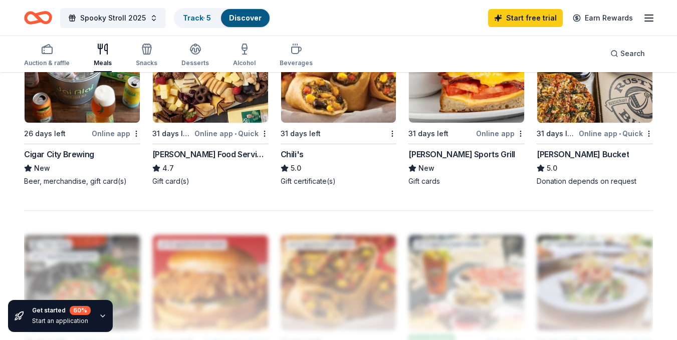
scroll to position [551, 0]
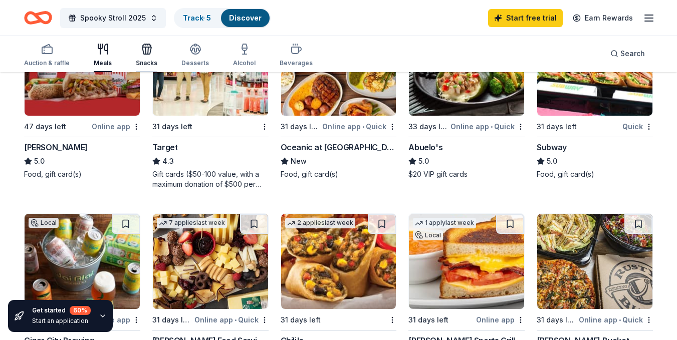
click at [153, 49] on div "button" at bounding box center [147, 49] width 22 height 12
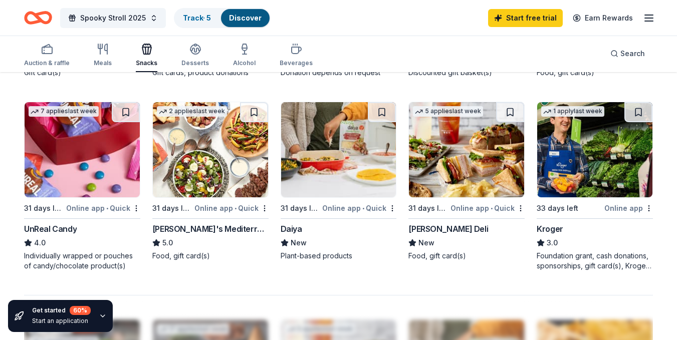
scroll to position [651, 0]
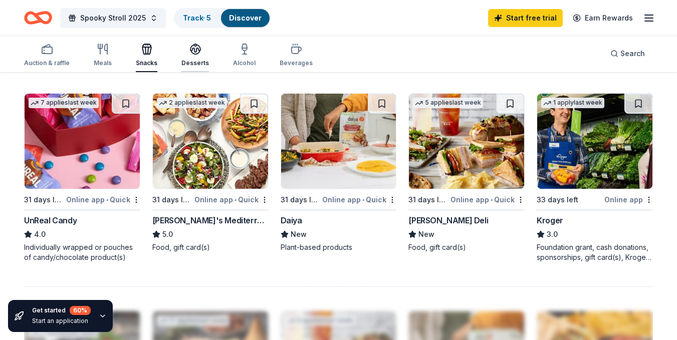
click at [197, 46] on icon "button" at bounding box center [195, 49] width 12 height 12
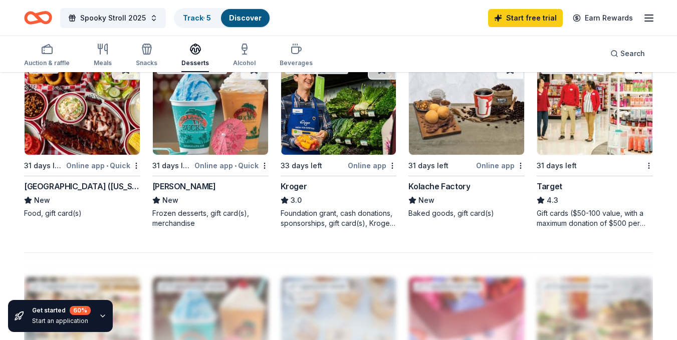
scroll to position [851, 0]
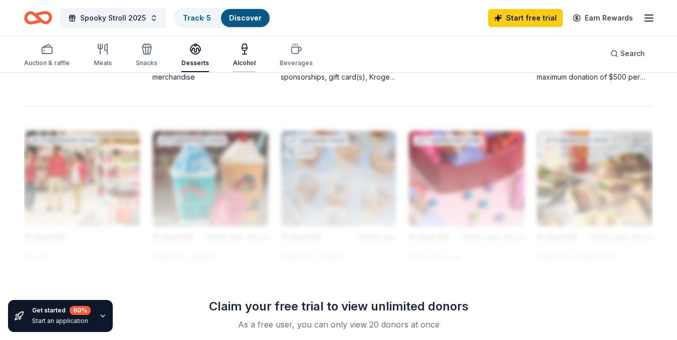
click at [241, 60] on div "Alcohol" at bounding box center [244, 63] width 23 height 8
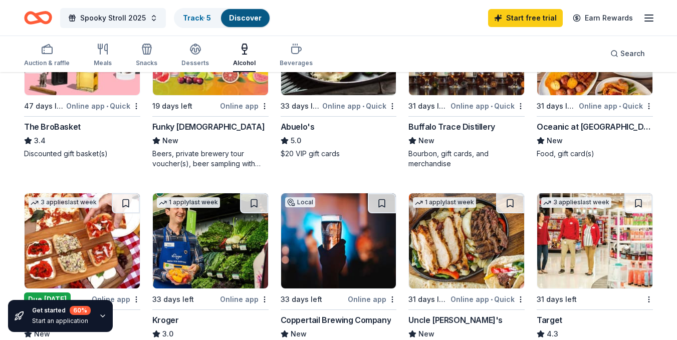
scroll to position [401, 0]
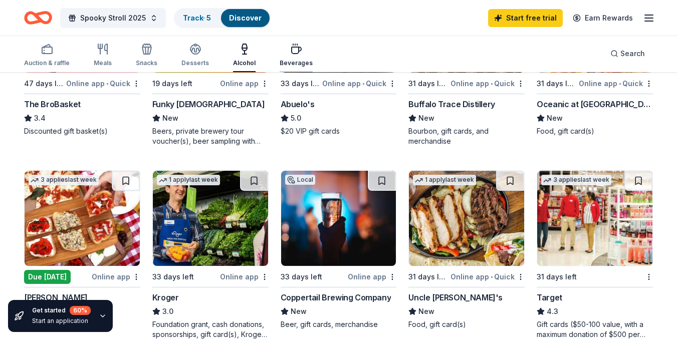
click at [293, 55] on icon "button" at bounding box center [296, 49] width 12 height 12
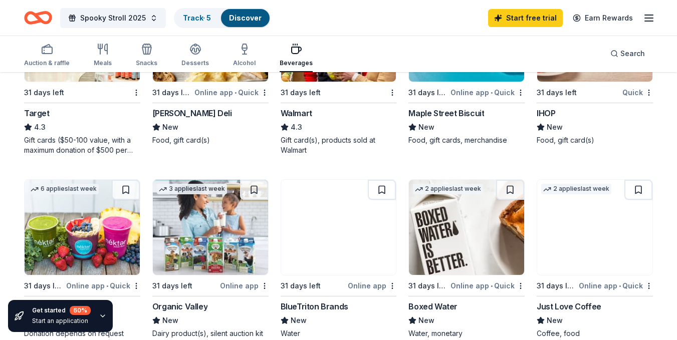
scroll to position [601, 0]
